Goal: Task Accomplishment & Management: Complete application form

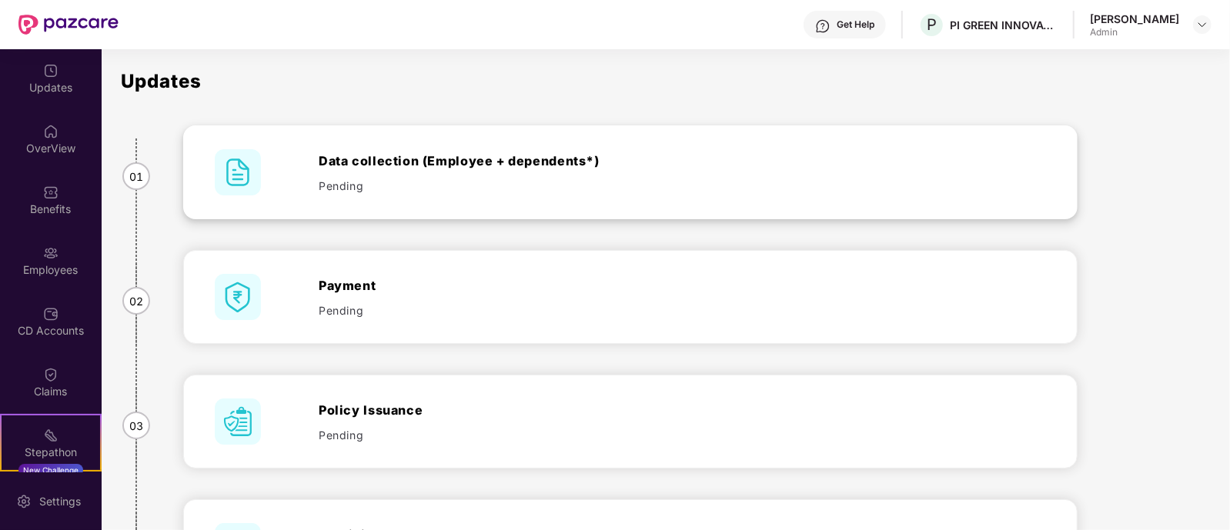
scroll to position [346, 0]
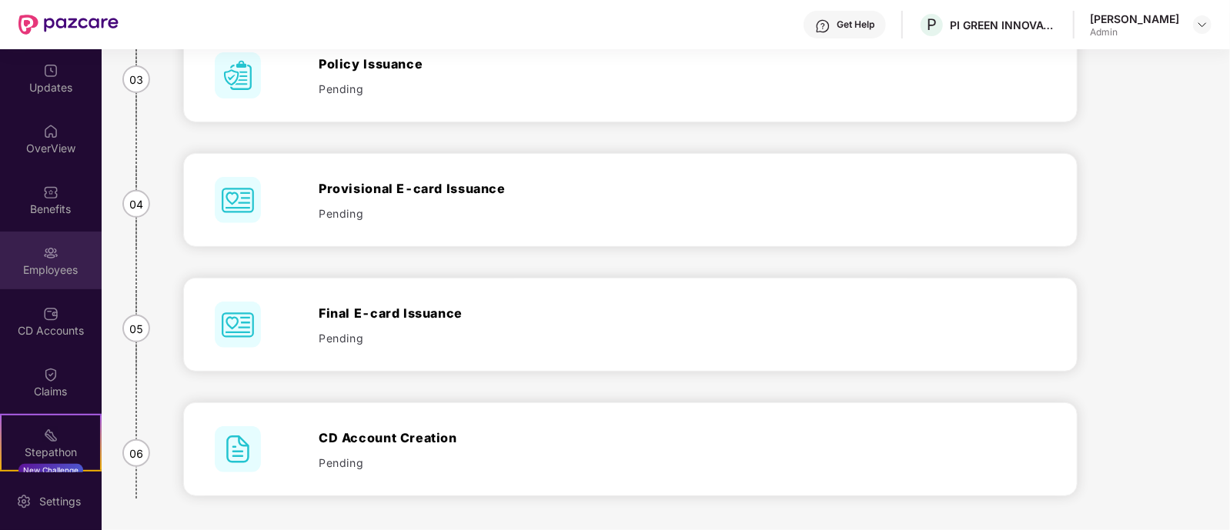
click at [45, 256] on img at bounding box center [50, 253] width 15 height 15
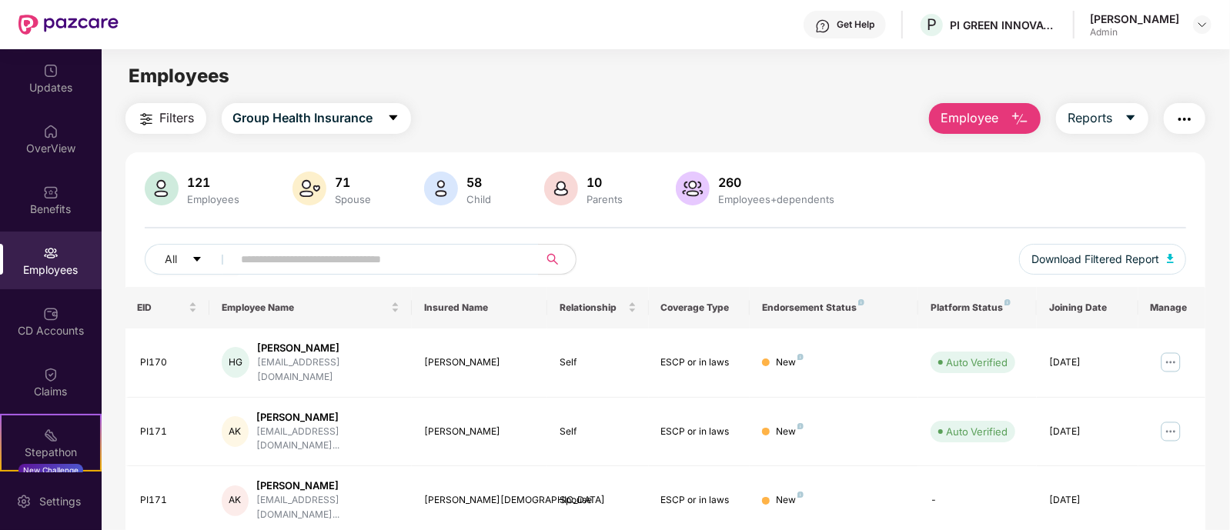
click at [983, 113] on span "Employee" at bounding box center [969, 118] width 58 height 19
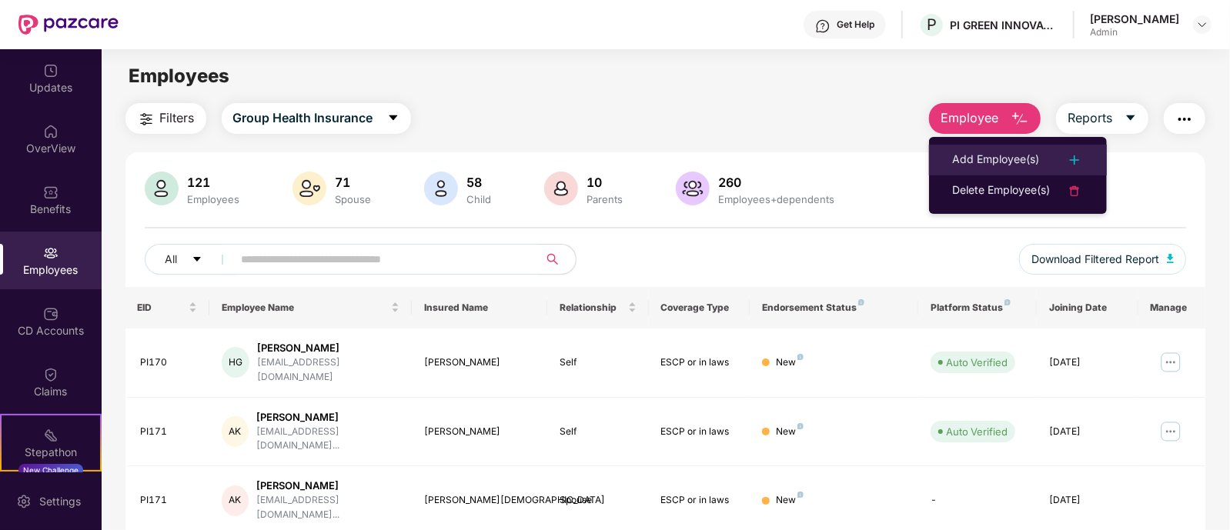
click at [967, 152] on div "Add Employee(s)" at bounding box center [995, 160] width 87 height 18
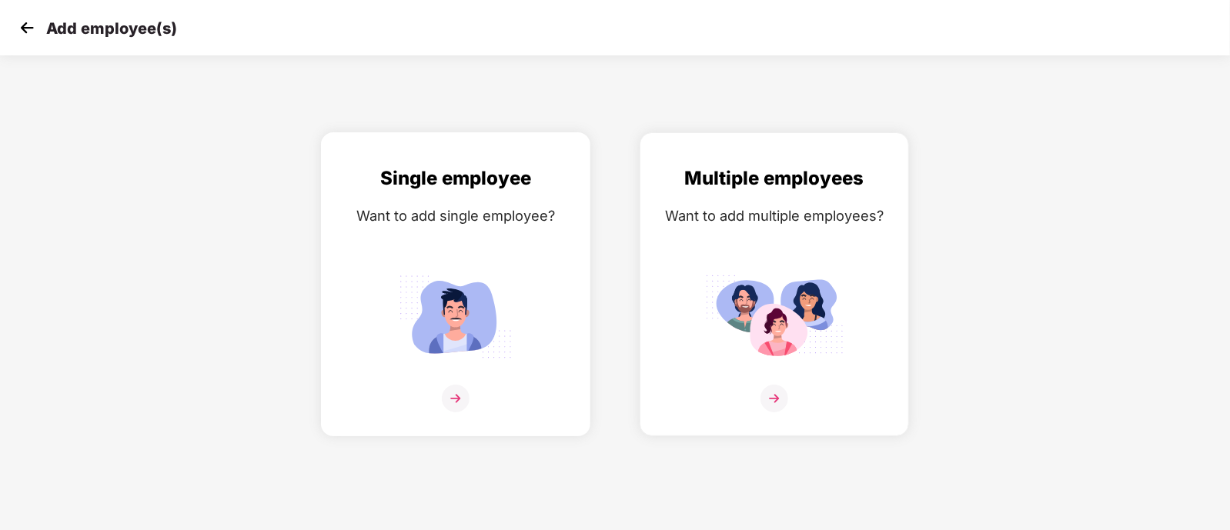
click at [453, 413] on img at bounding box center [456, 399] width 28 height 28
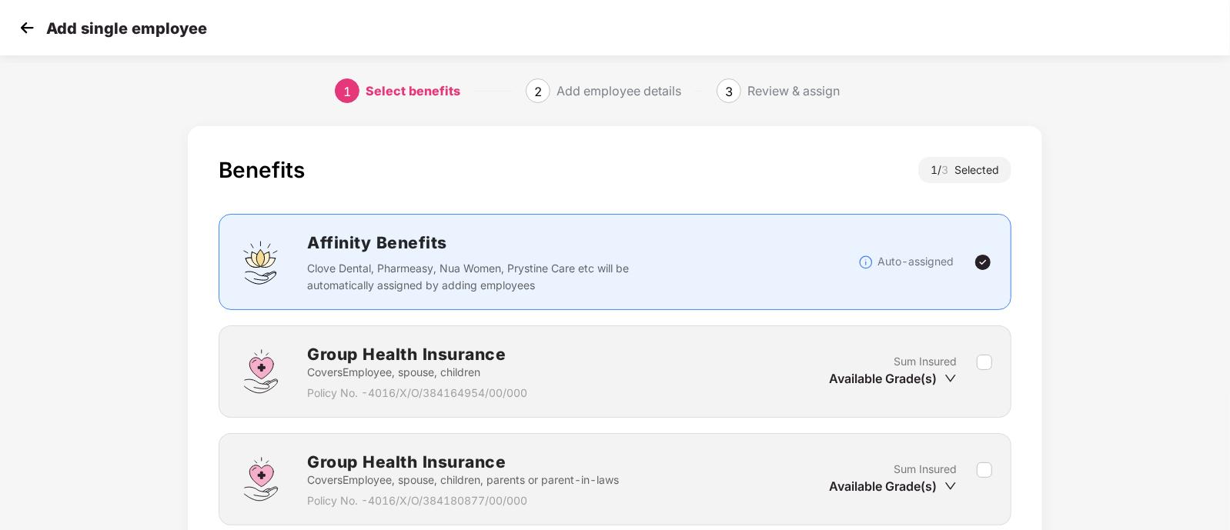
scroll to position [235, 0]
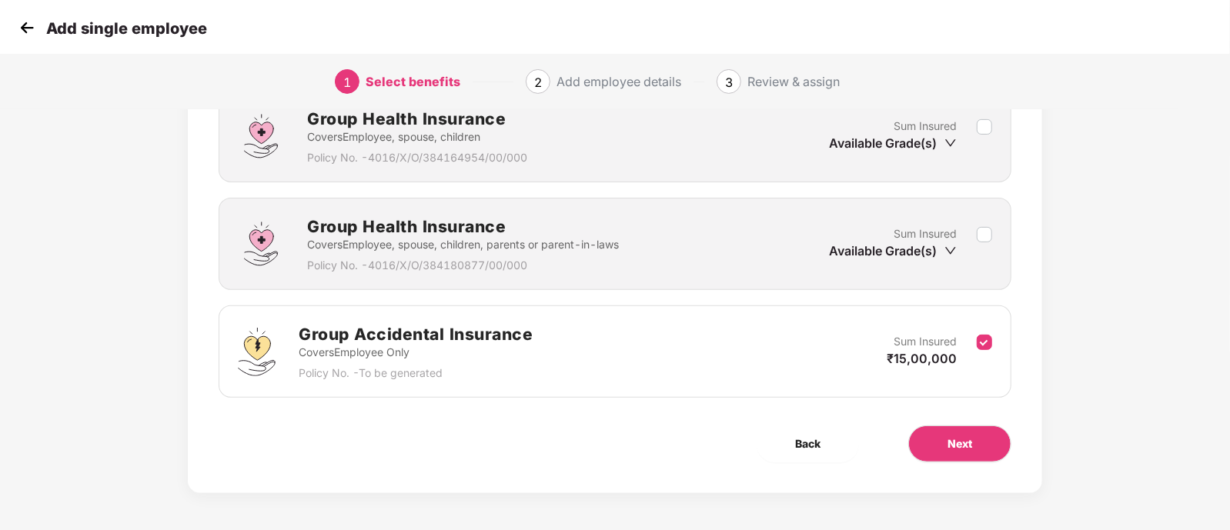
click at [953, 245] on icon "down" at bounding box center [950, 251] width 12 height 12
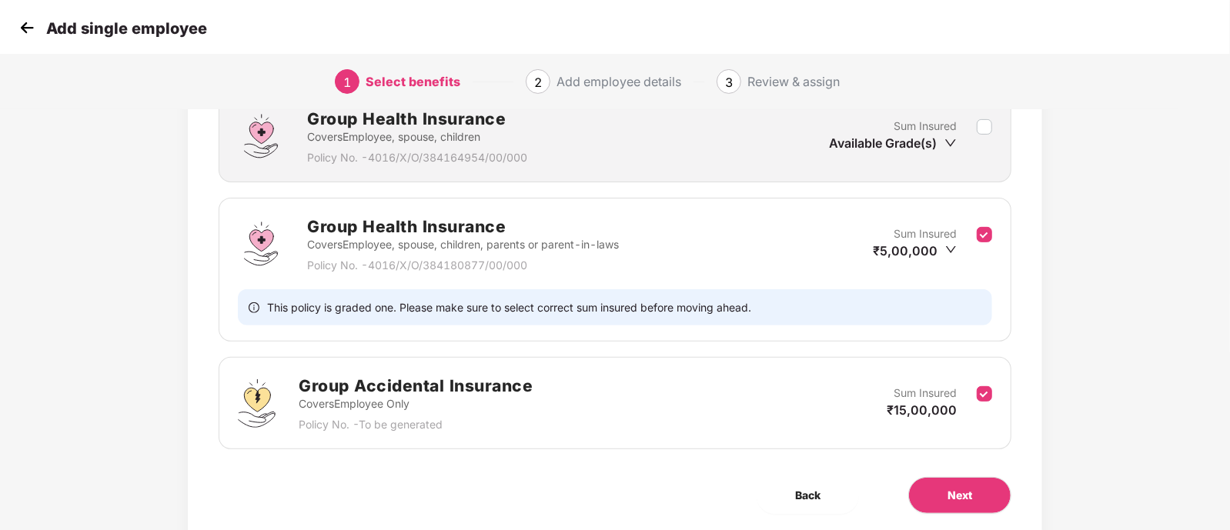
scroll to position [287, 0]
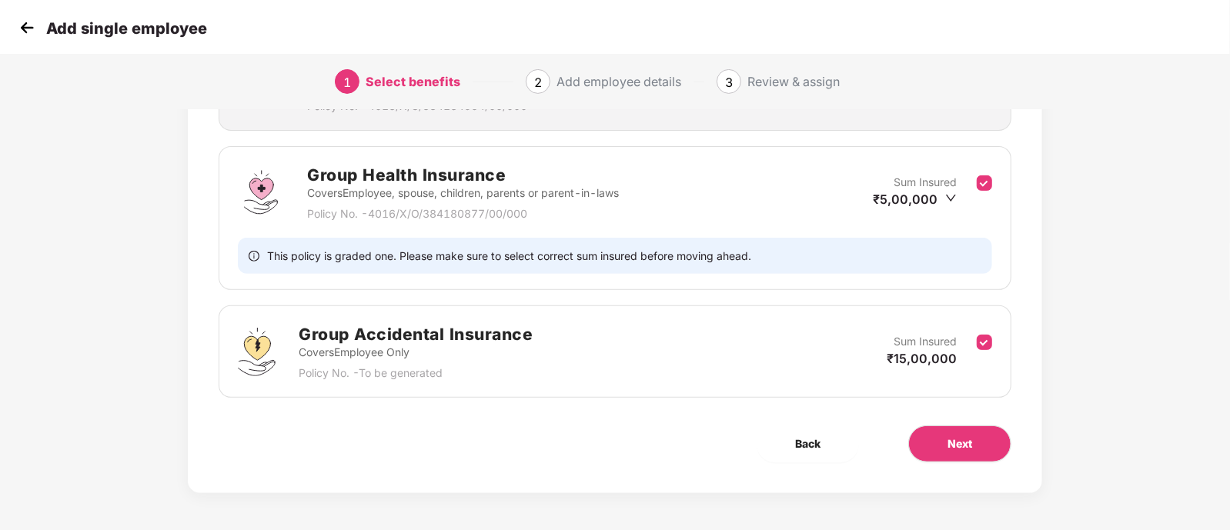
click at [1143, 270] on div "Benefits 2 / 3 Selected Affinity Benefits Clove Dental, Pharmeasy, Nua Women, P…" at bounding box center [615, 181] width 1230 height 700
